Goal: Information Seeking & Learning: Learn about a topic

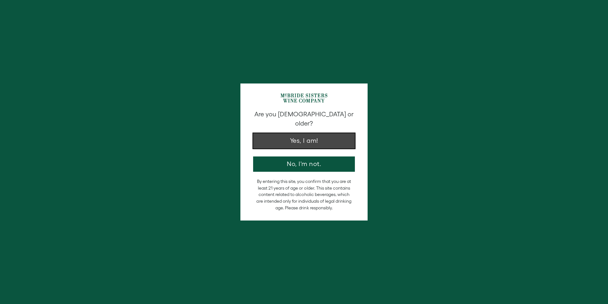
click at [315, 133] on button "Yes, I am!" at bounding box center [304, 140] width 102 height 15
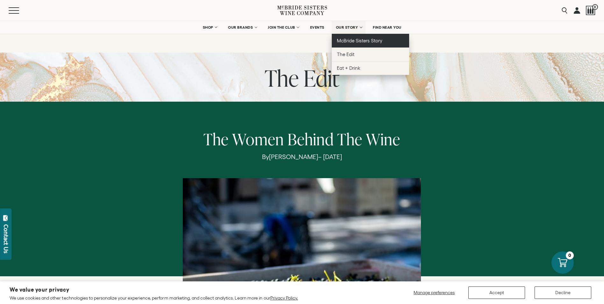
click at [357, 41] on span "McBride Sisters Story" at bounding box center [359, 40] width 45 height 5
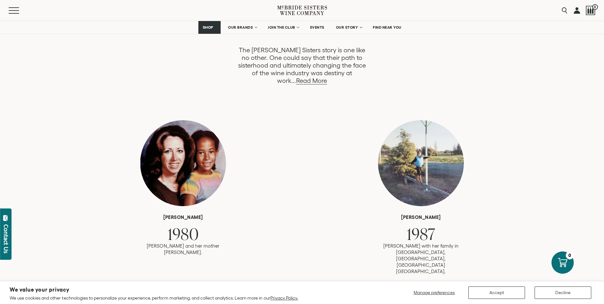
scroll to position [191, 0]
